Goal: Find specific page/section

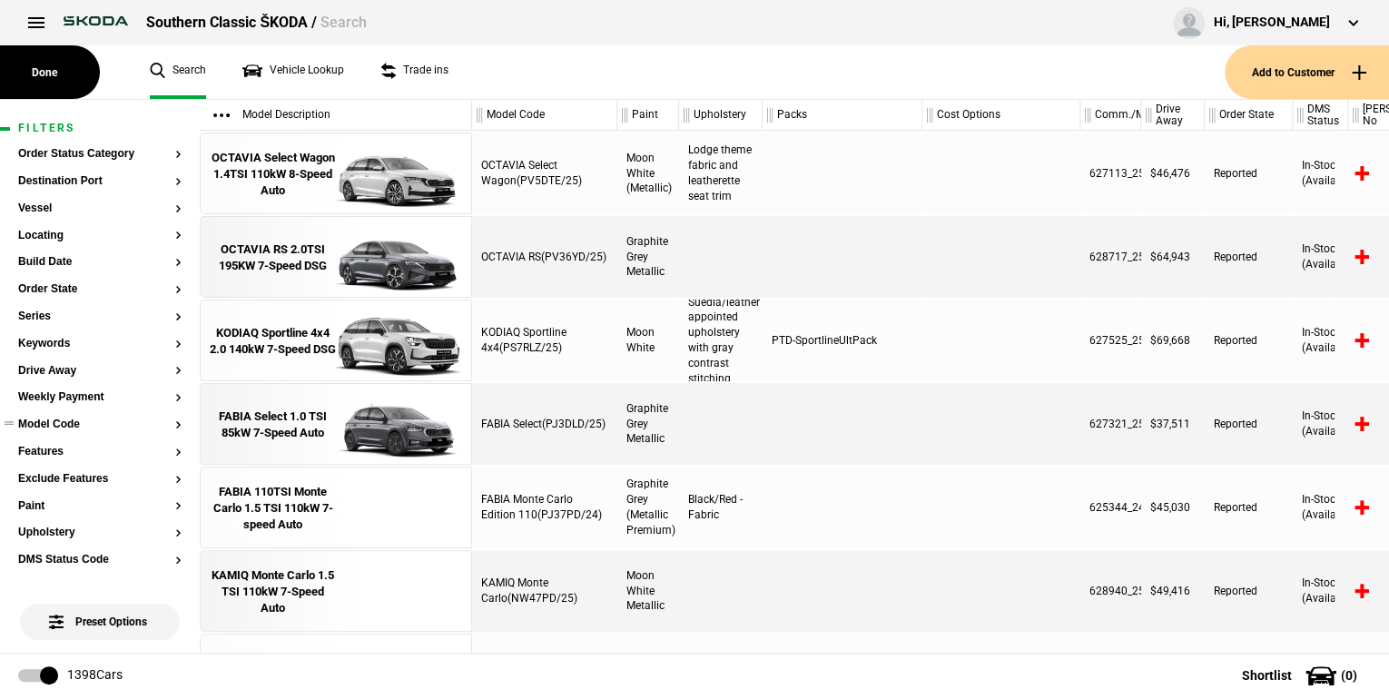
click at [164, 428] on button "Model Code" at bounding box center [99, 424] width 163 height 13
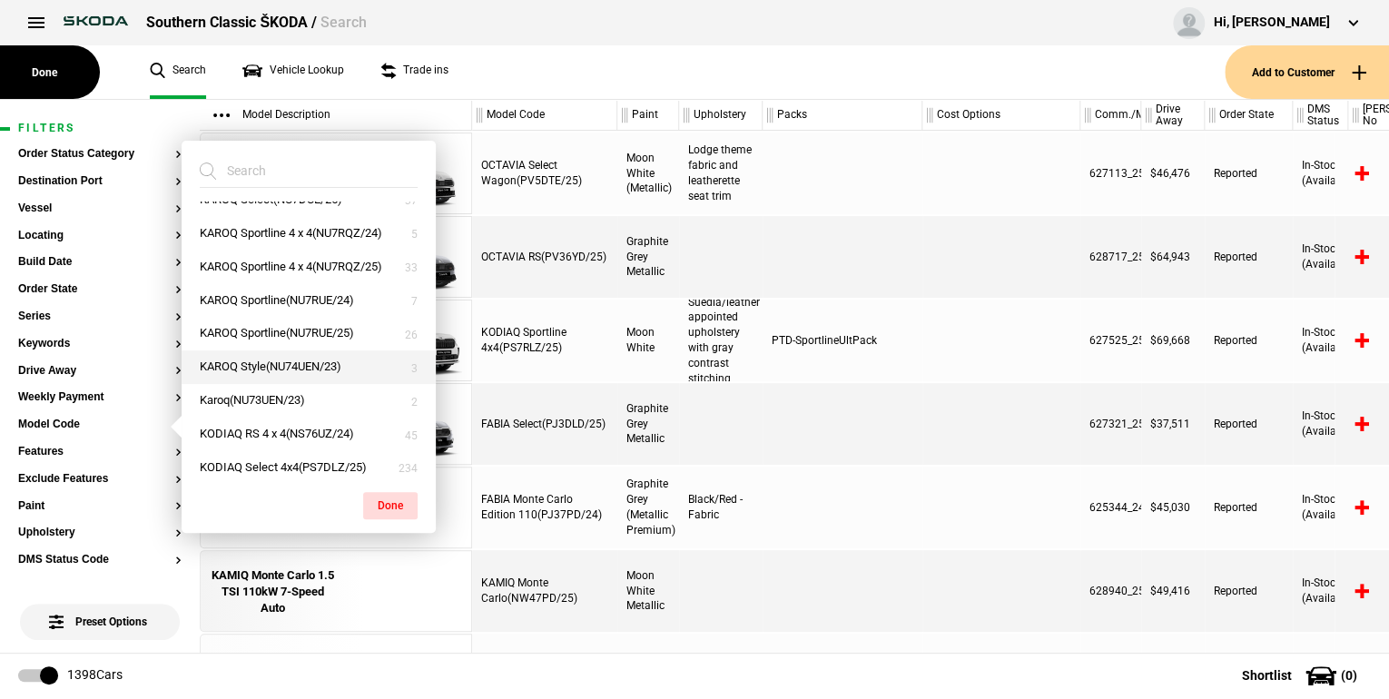
scroll to position [508, 0]
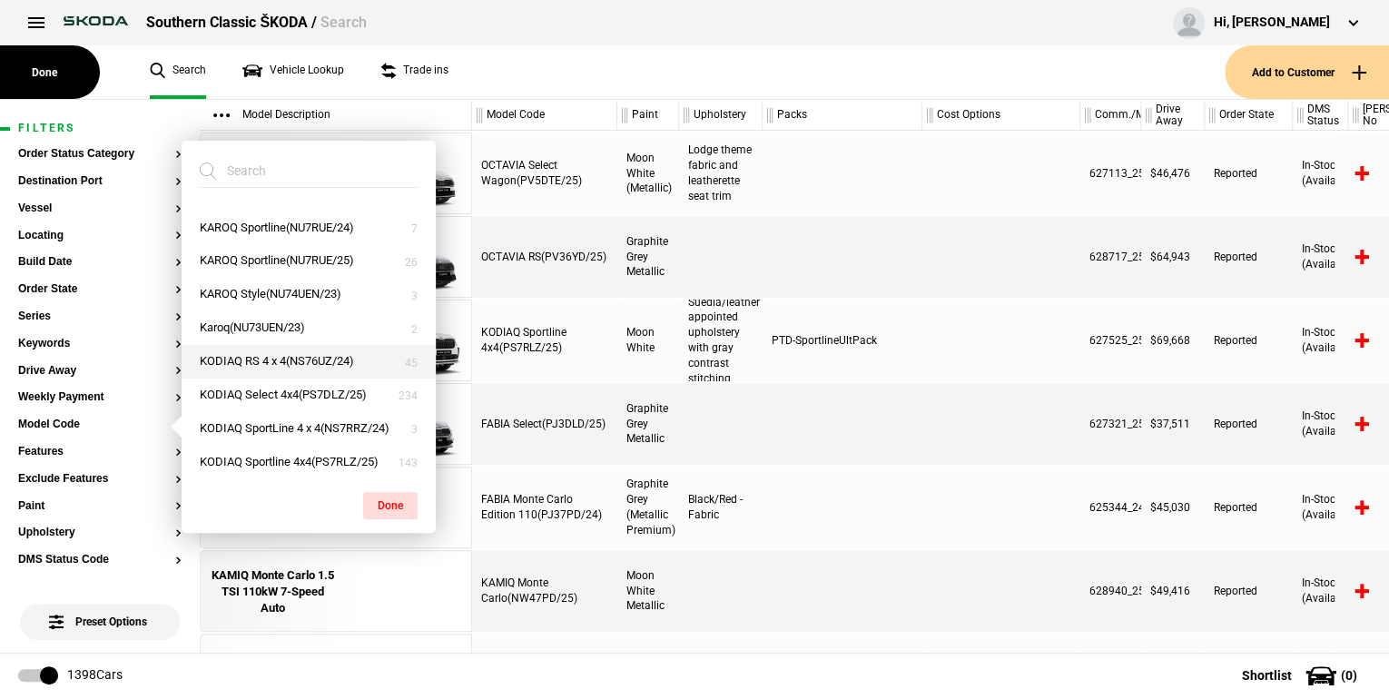
click at [307, 378] on button "KODIAQ RS 4 x 4(NS76UZ/24)" at bounding box center [309, 362] width 254 height 34
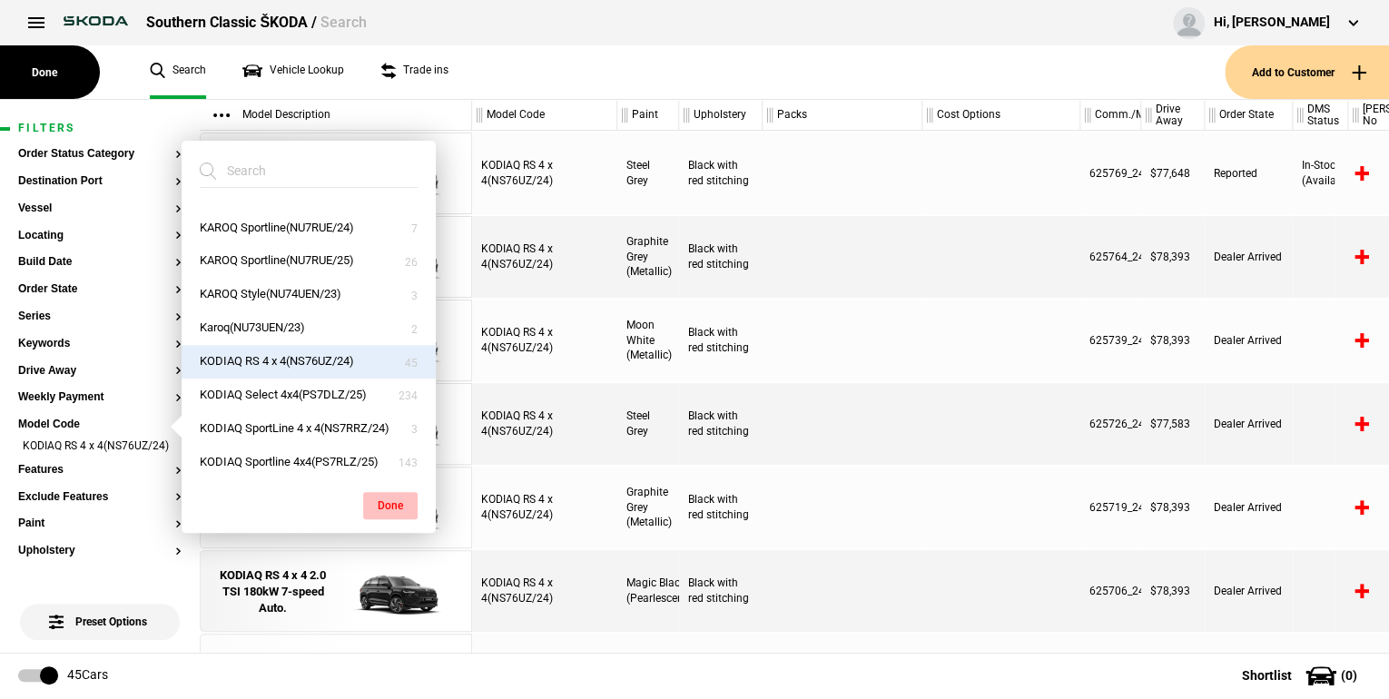
click at [378, 503] on button "Done" at bounding box center [390, 505] width 54 height 27
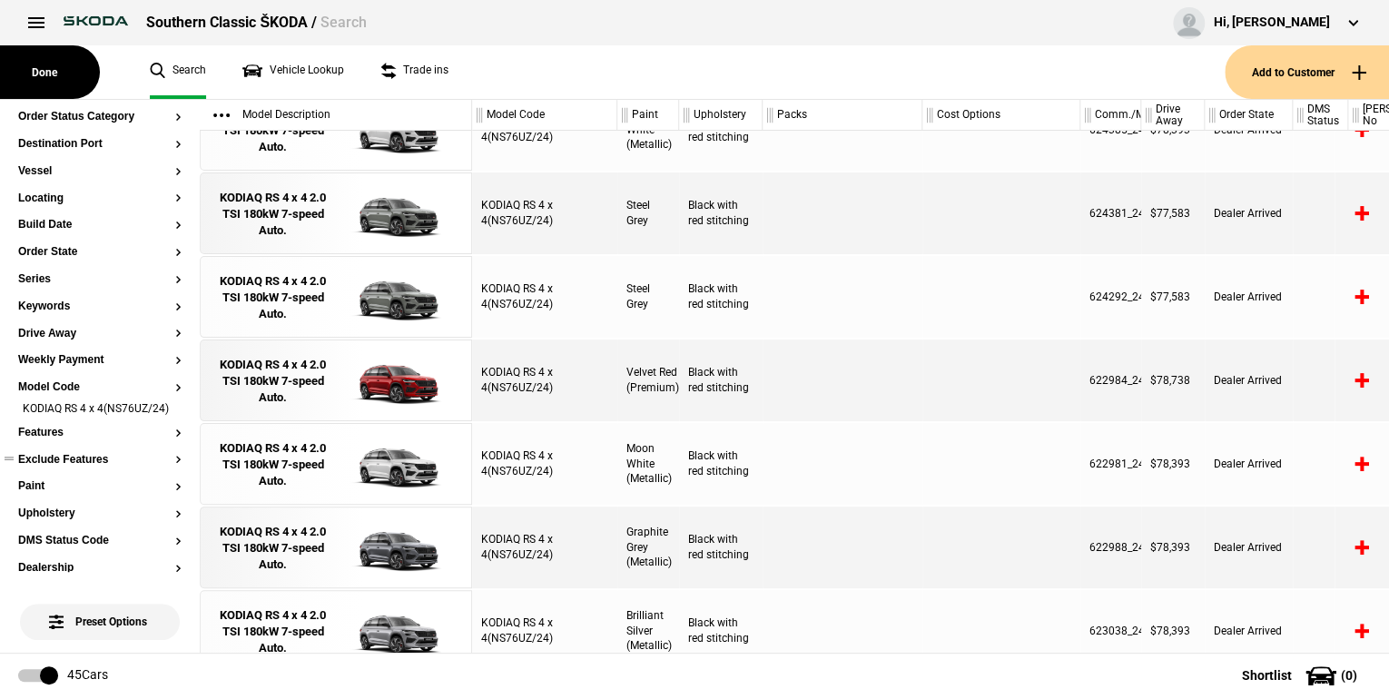
scroll to position [73, 0]
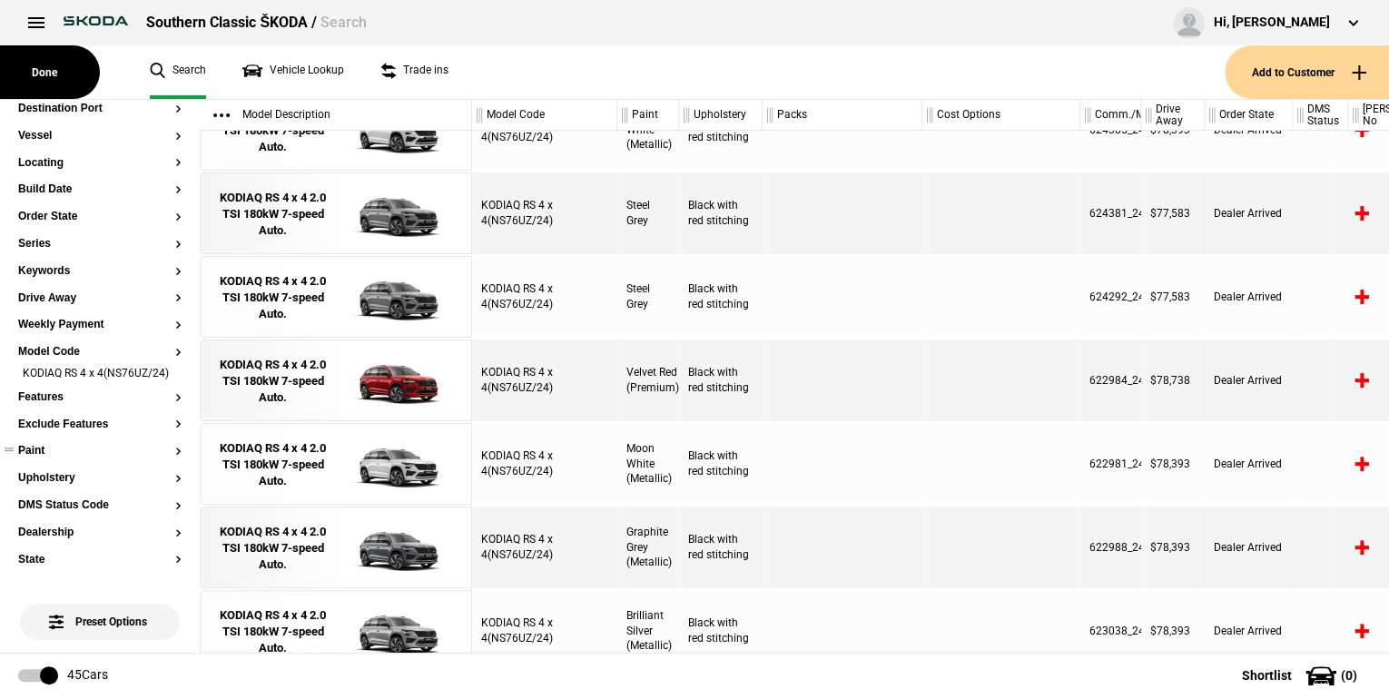
click at [167, 457] on button "Paint" at bounding box center [99, 451] width 163 height 13
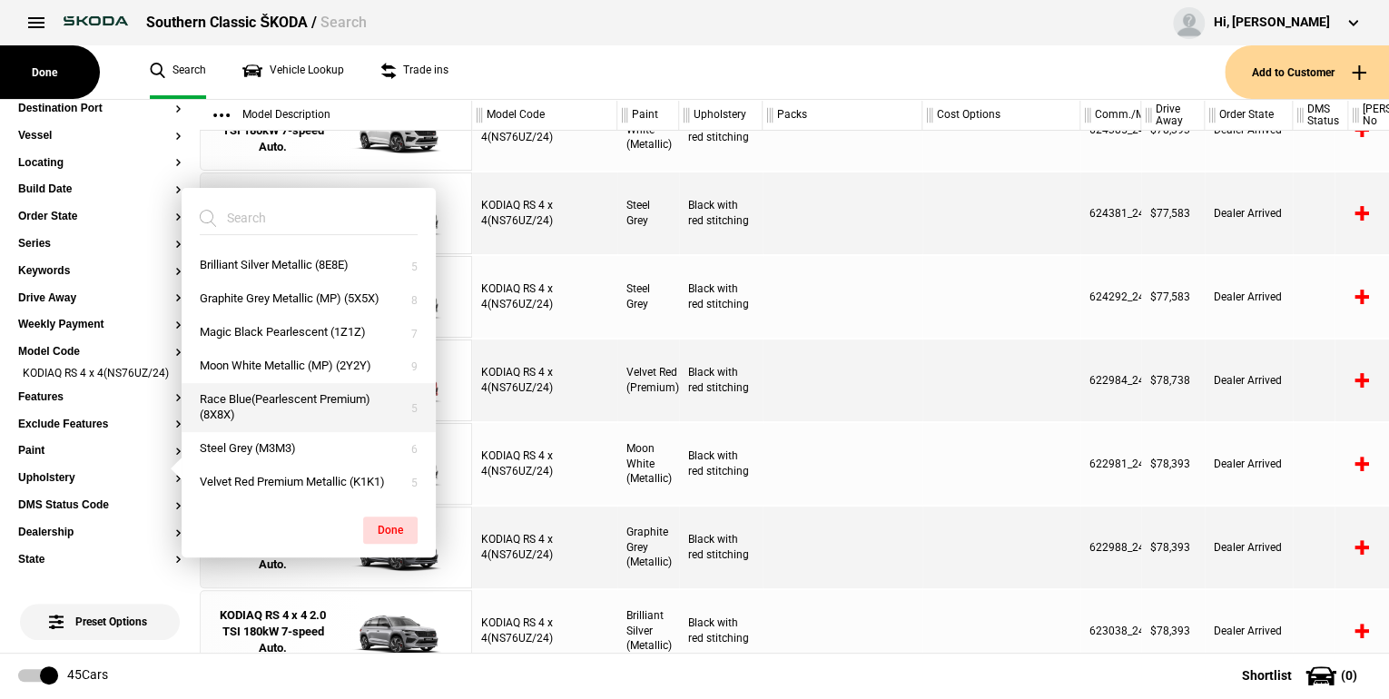
click at [232, 403] on button "Race Blue(Pearlescent Premium) (8X8X)" at bounding box center [309, 407] width 254 height 49
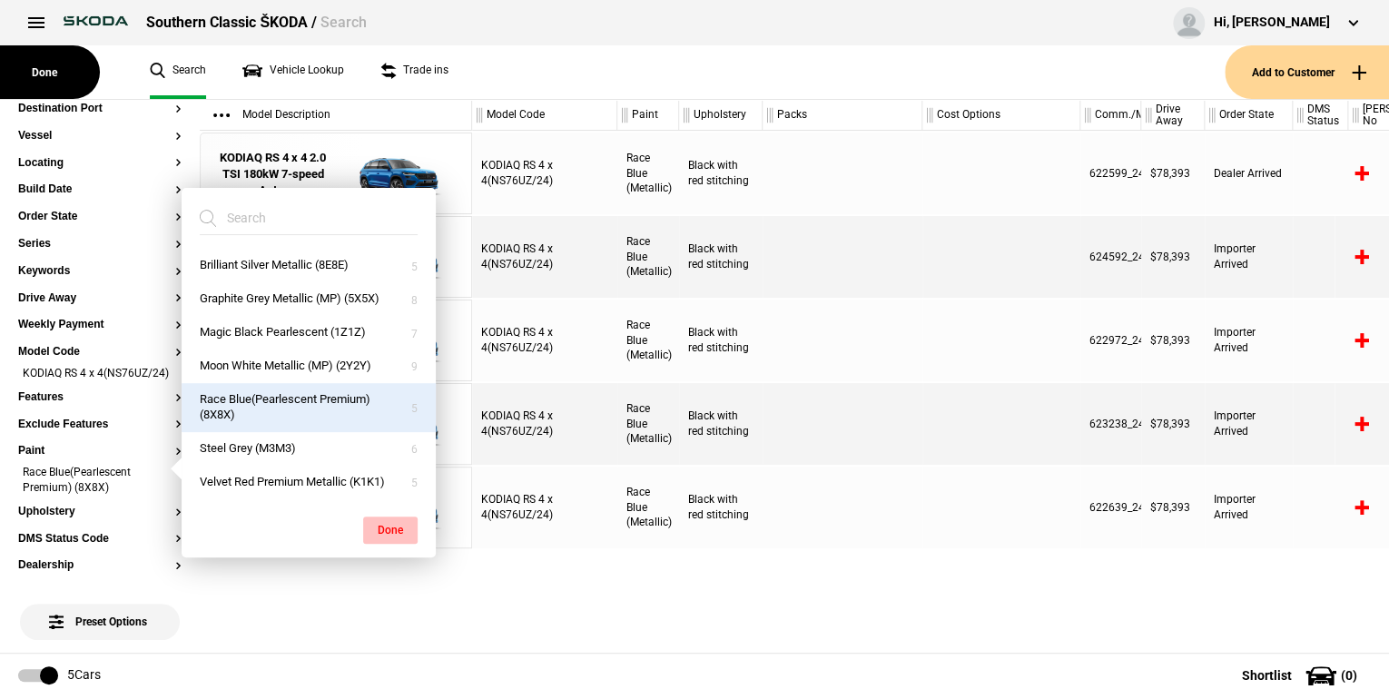
click at [381, 530] on button "Done" at bounding box center [390, 529] width 54 height 27
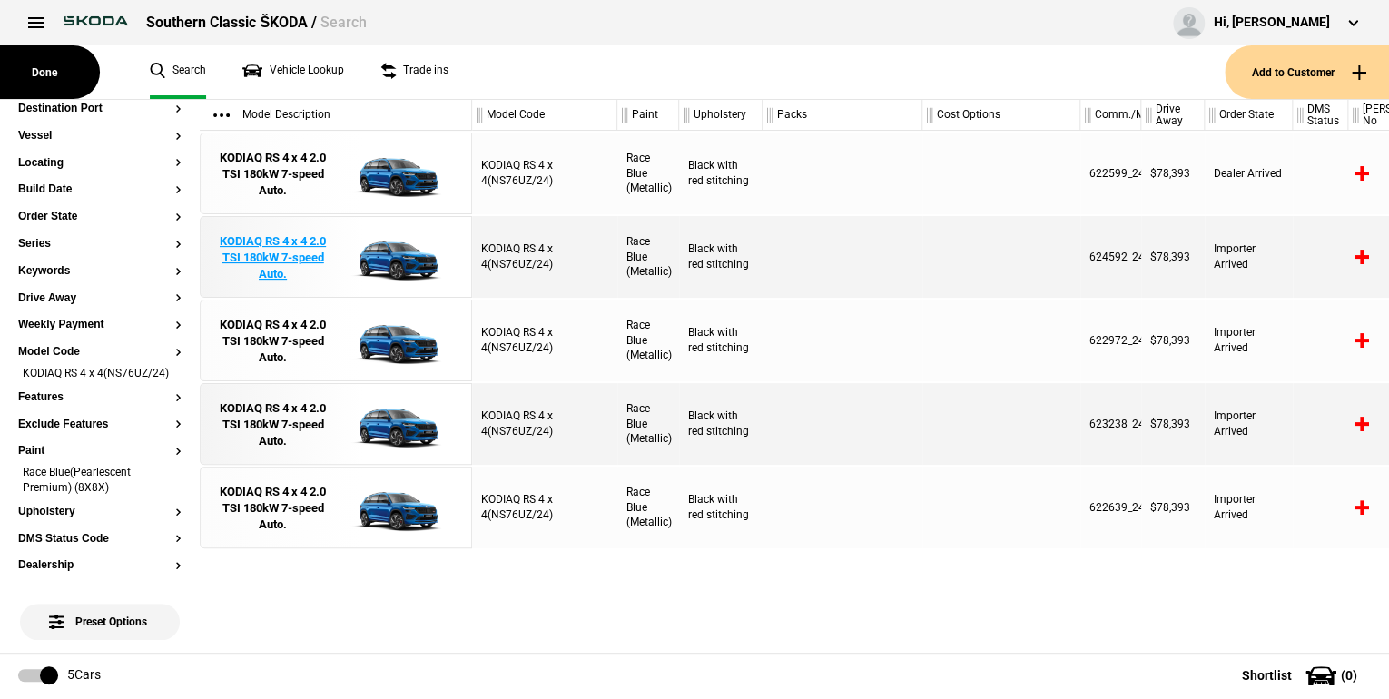
click at [244, 250] on div "KODIAQ RS 4 x 4 2.0 TSI 180kW 7-speed Auto." at bounding box center [273, 258] width 126 height 50
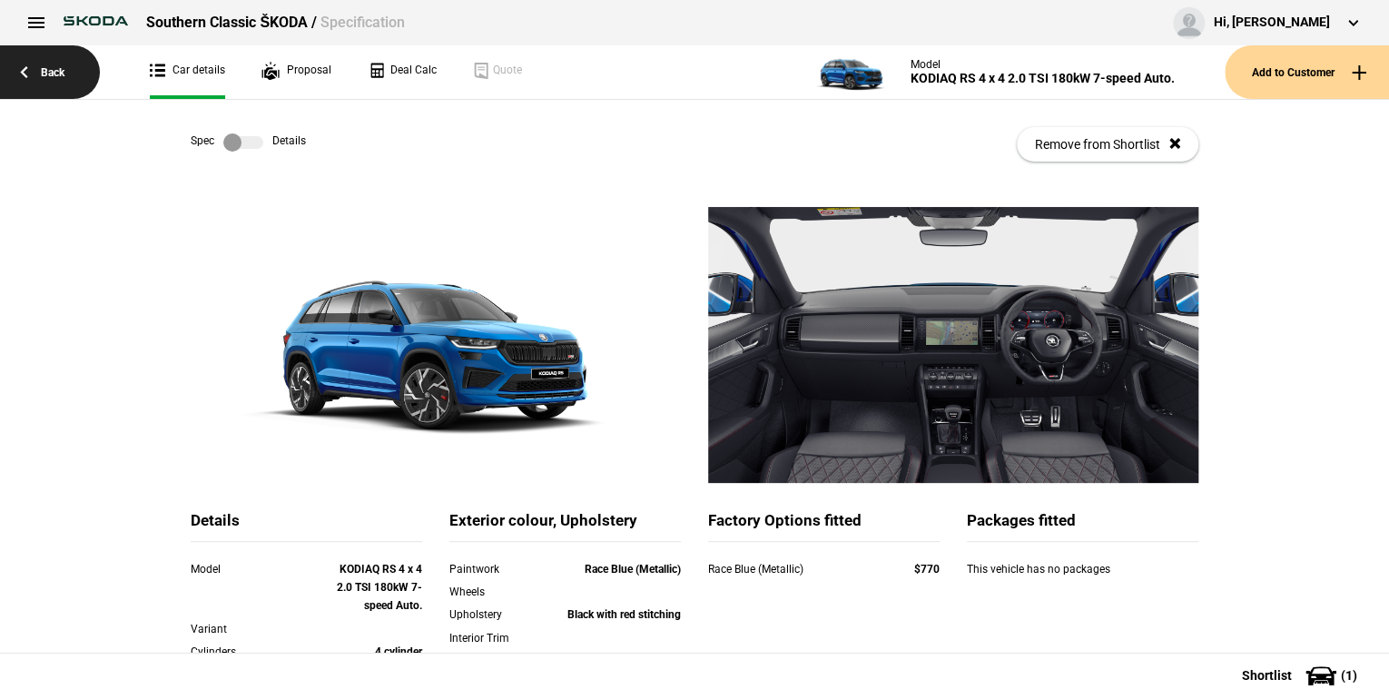
click at [35, 74] on link "Back" at bounding box center [50, 72] width 100 height 54
